Goal: Information Seeking & Learning: Learn about a topic

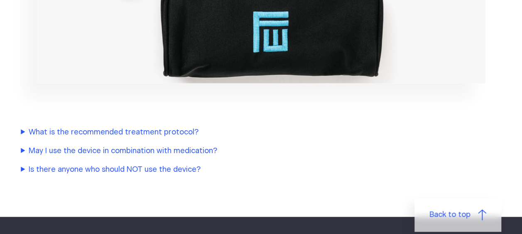
scroll to position [1014, 0]
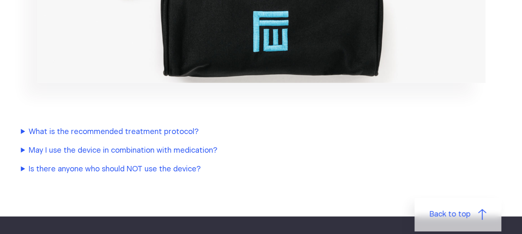
click at [152, 127] on summary "What is the recommended treatment protocol?" at bounding box center [195, 132] width 349 height 11
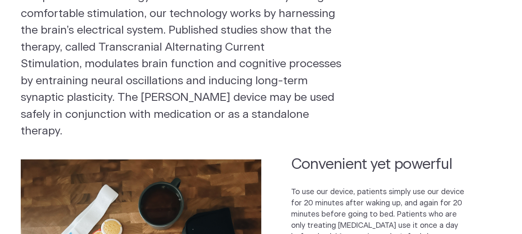
scroll to position [0, 0]
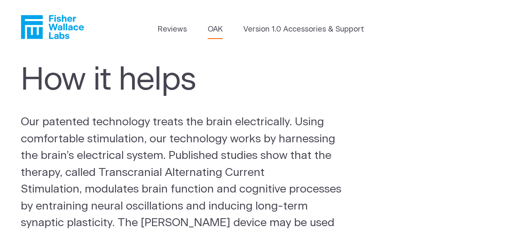
click at [221, 33] on link "OAK" at bounding box center [215, 29] width 15 height 11
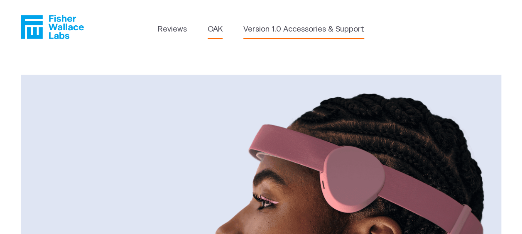
click at [273, 30] on link "Version 1.0 Accessories & Support" at bounding box center [304, 29] width 121 height 11
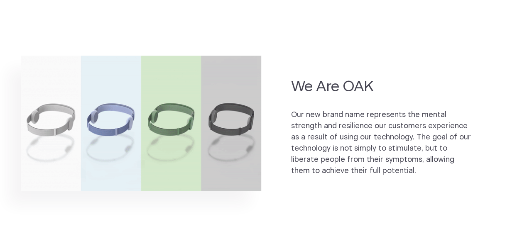
scroll to position [502, 0]
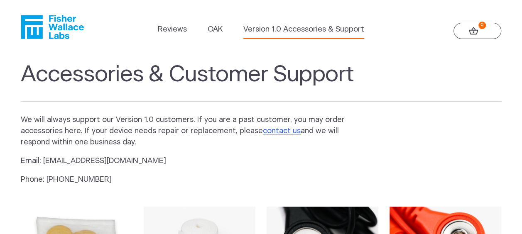
click at [62, 27] on icon "Fisher Wallace" at bounding box center [55, 27] width 57 height 24
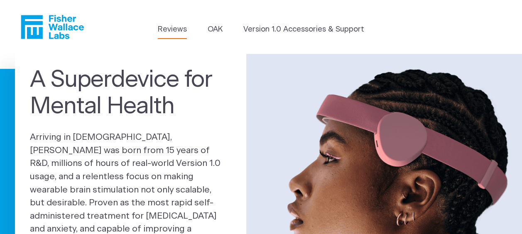
click at [176, 29] on link "Reviews" at bounding box center [172, 29] width 29 height 11
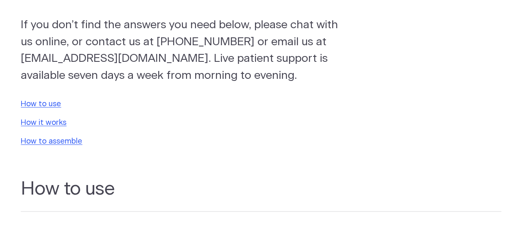
scroll to position [92, 0]
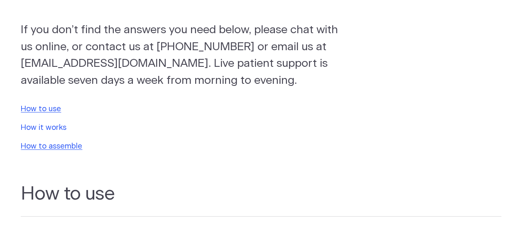
click at [54, 128] on link "How it works" at bounding box center [44, 127] width 46 height 7
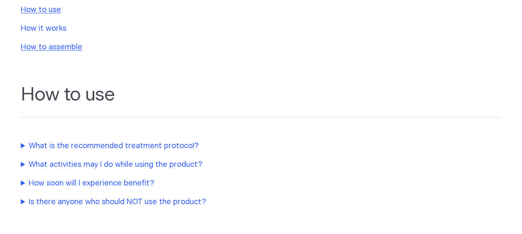
scroll to position [109, 0]
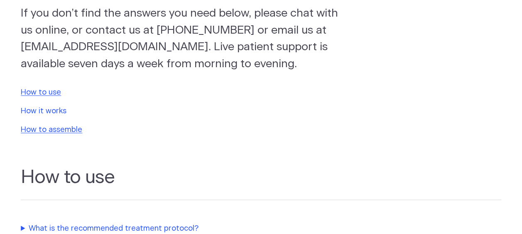
click at [39, 112] on link "How it works" at bounding box center [44, 111] width 46 height 7
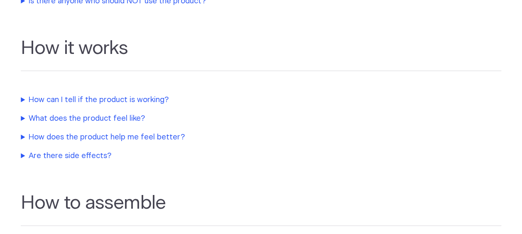
scroll to position [414, 0]
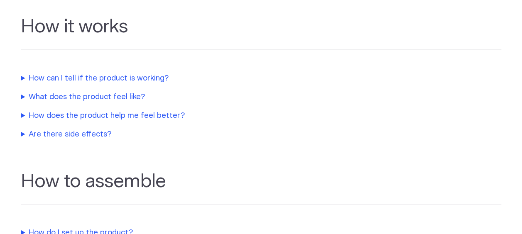
click at [66, 116] on summary "How does the product help me feel better?" at bounding box center [195, 116] width 349 height 11
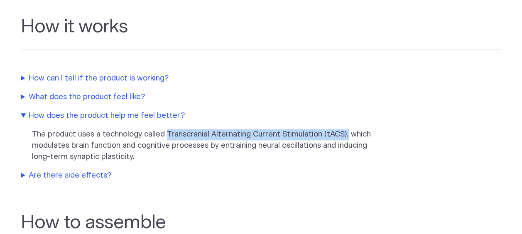
drag, startPoint x: 165, startPoint y: 135, endPoint x: 340, endPoint y: 135, distance: 175.4
click at [340, 135] on p "The product uses a technology called Transcranial Alternating Current Stimulati…" at bounding box center [201, 146] width 339 height 34
copy p "Transcranial Alternating Current Stimulation (tACS),"
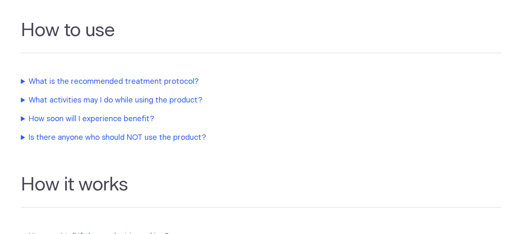
scroll to position [0, 0]
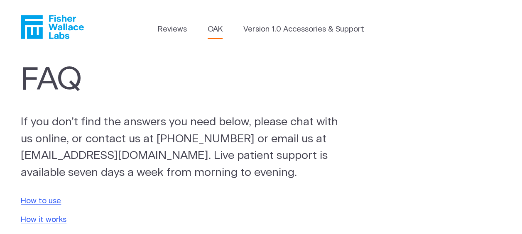
click at [212, 29] on link "OAK" at bounding box center [215, 29] width 15 height 11
